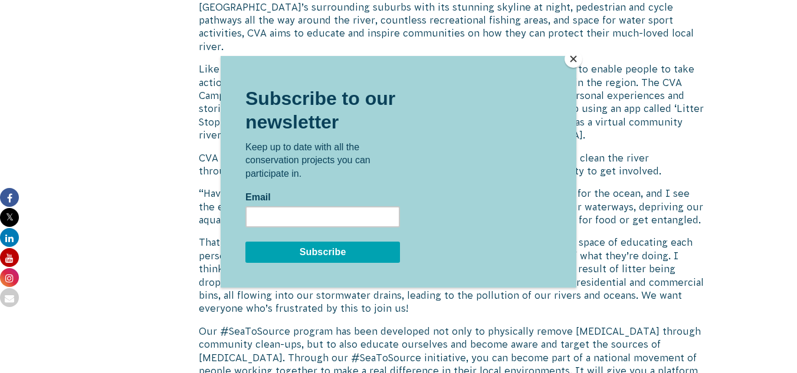
scroll to position [1011, 0]
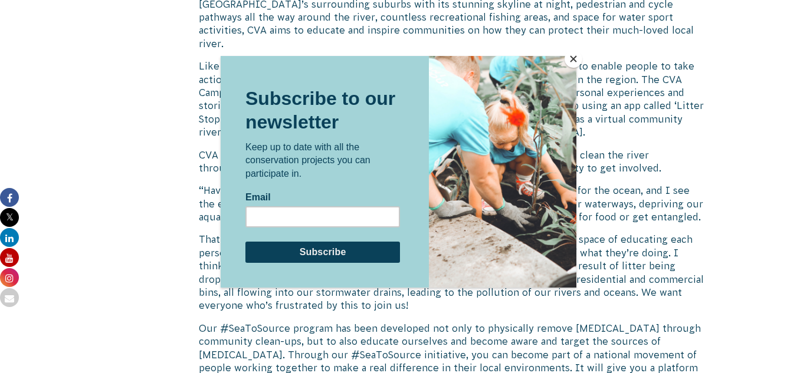
click at [575, 60] on button "Close" at bounding box center [573, 59] width 18 height 18
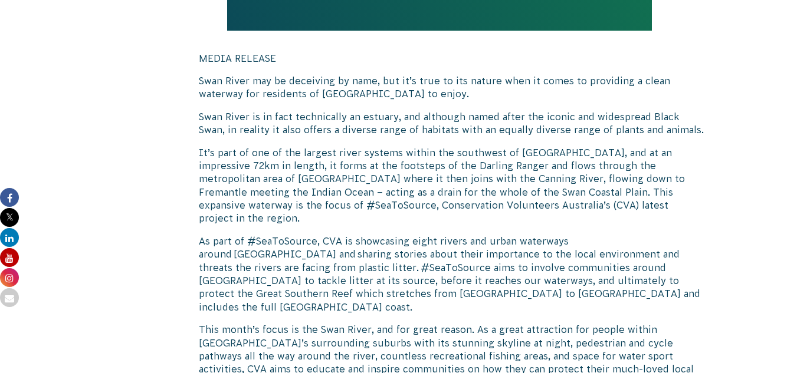
scroll to position [540, 0]
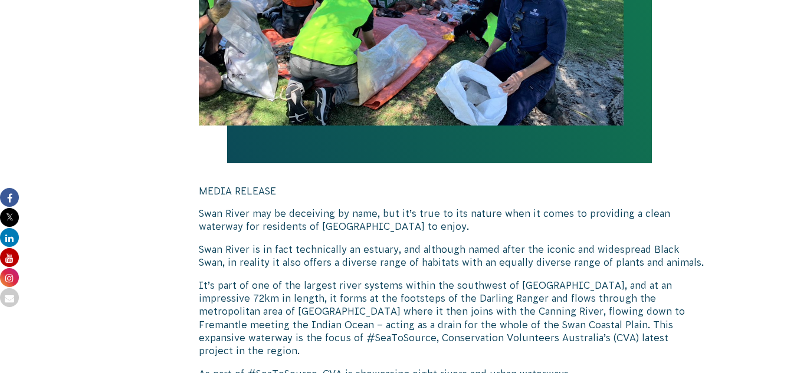
drag, startPoint x: 583, startPoint y: 241, endPoint x: 199, endPoint y: 212, distance: 384.3
copy div "Lore Ipsum dol si ametconse ad elit, sed do’e temp in utl etdolo magn al enima …"
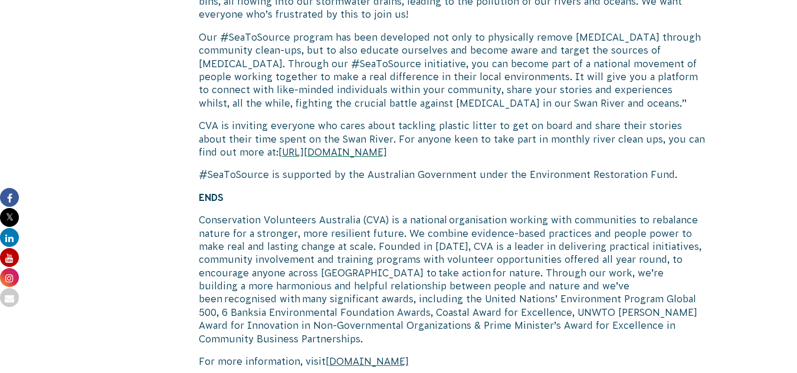
scroll to position [1306, 0]
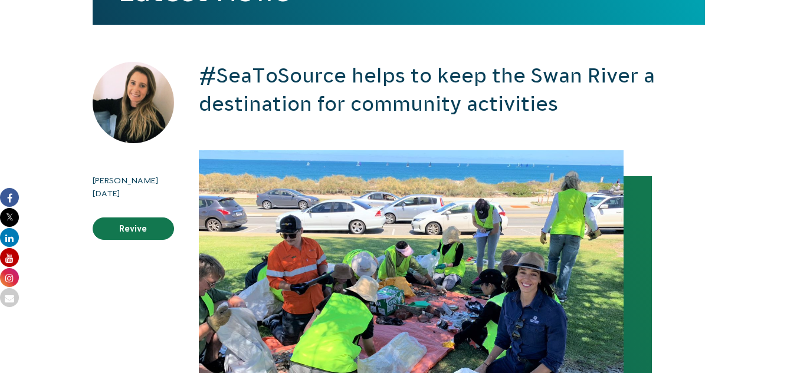
scroll to position [257, 0]
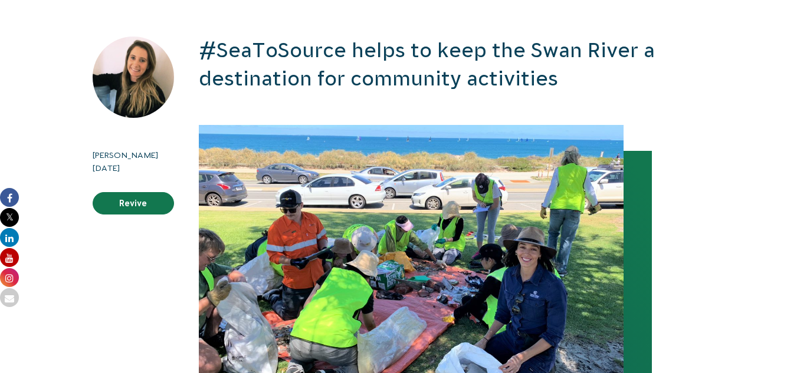
drag, startPoint x: 164, startPoint y: 167, endPoint x: 87, endPoint y: 154, distance: 78.2
drag, startPoint x: 104, startPoint y: 148, endPoint x: 65, endPoint y: 177, distance: 48.4
drag, startPoint x: 165, startPoint y: 169, endPoint x: 87, endPoint y: 158, distance: 79.1
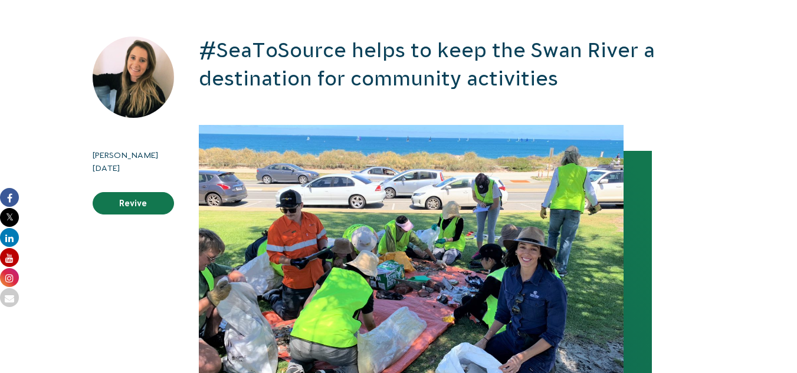
copy div "[PERSON_NAME] [DATE]"
